Goal: Download file/media

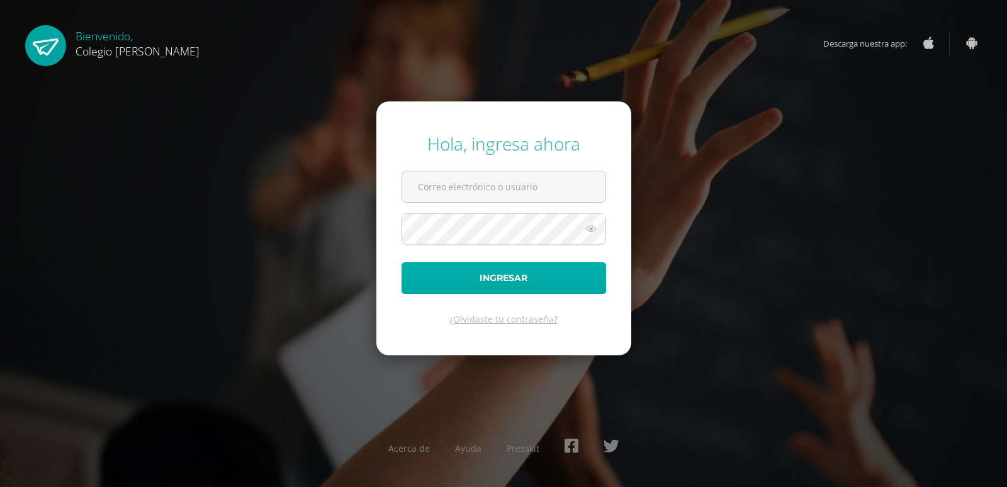
type input "COS00236@osoriosandoval.edu.gt"
click at [448, 281] on button "Ingresar" at bounding box center [504, 278] width 205 height 32
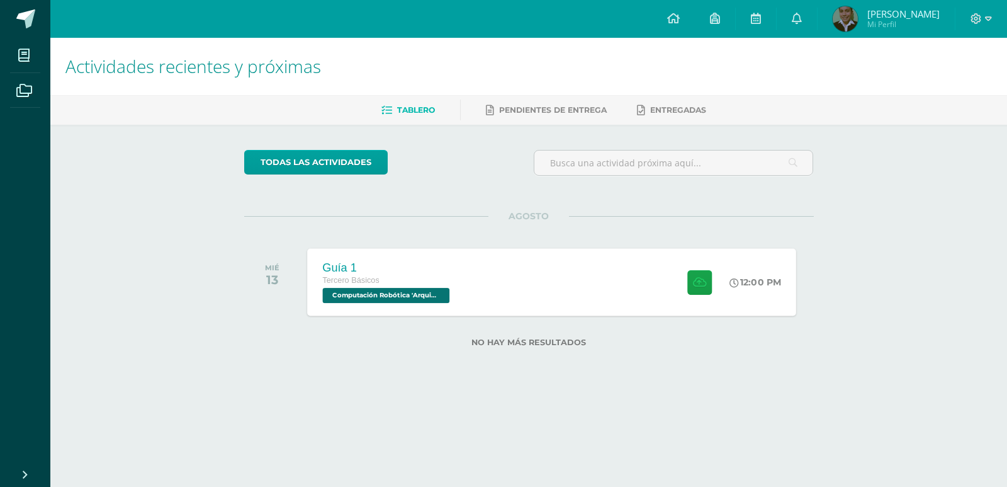
click at [499, 289] on div "Guía 1 Tercero Básicos Computación Robótica '[PERSON_NAME]' 12:00 PM Guía 1 Com…" at bounding box center [551, 281] width 489 height 67
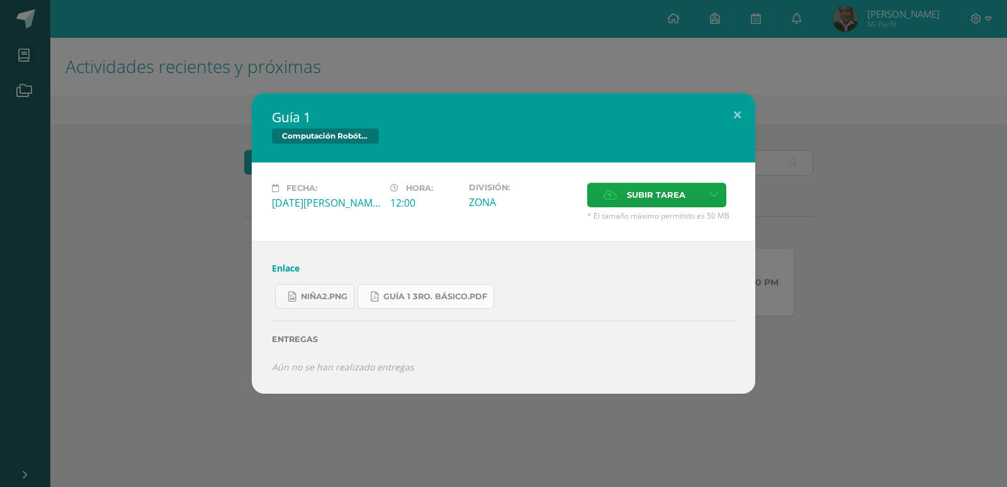
click at [399, 301] on span "Guía 1 3ro. Básico.pdf" at bounding box center [435, 296] width 104 height 10
click at [337, 301] on span "niña2.png" at bounding box center [324, 296] width 47 height 10
